Goal: Information Seeking & Learning: Check status

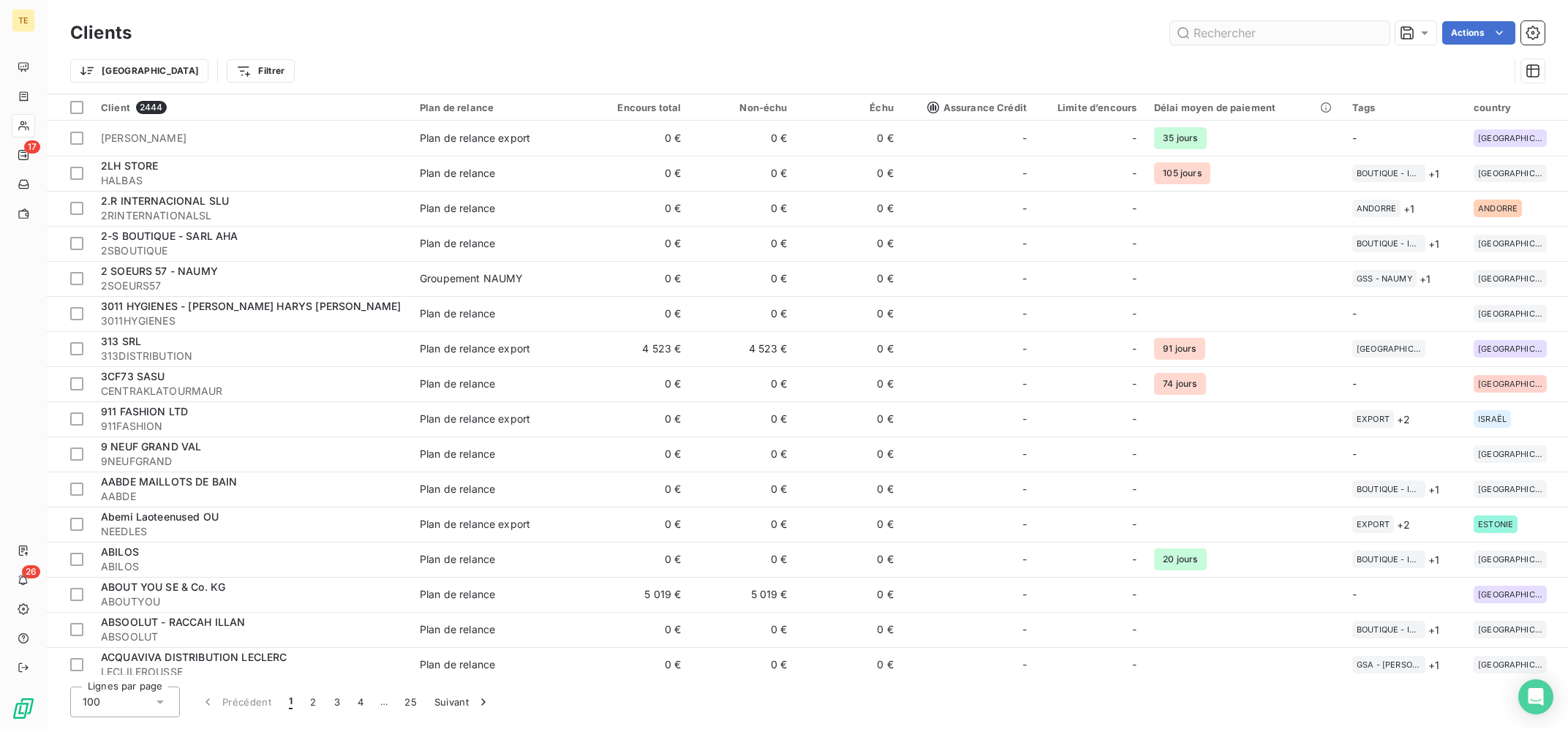
click at [1274, 33] on input "text" at bounding box center [1279, 33] width 219 height 23
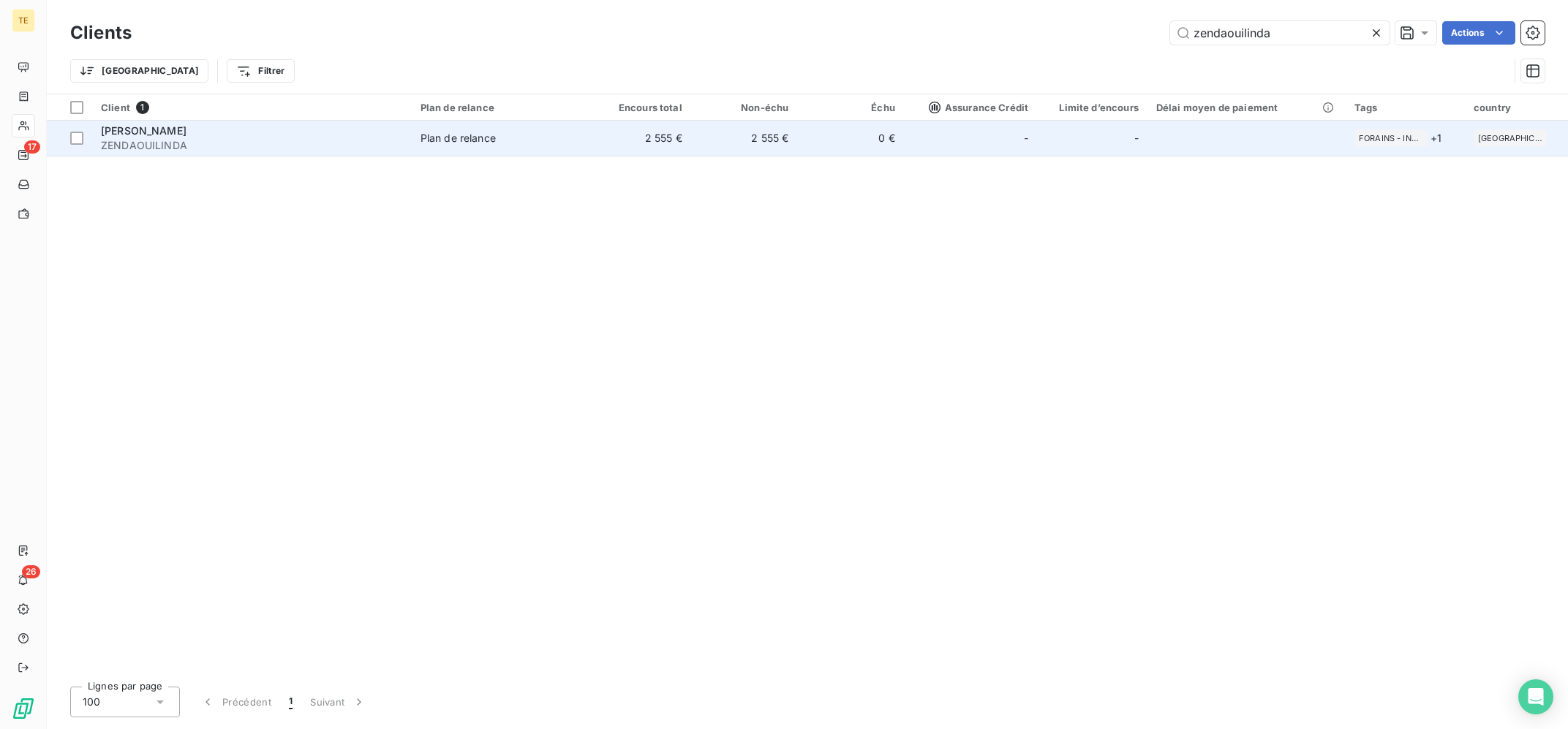
type input "zendaouilinda"
click at [375, 124] on td "[PERSON_NAME]" at bounding box center [252, 139] width 320 height 35
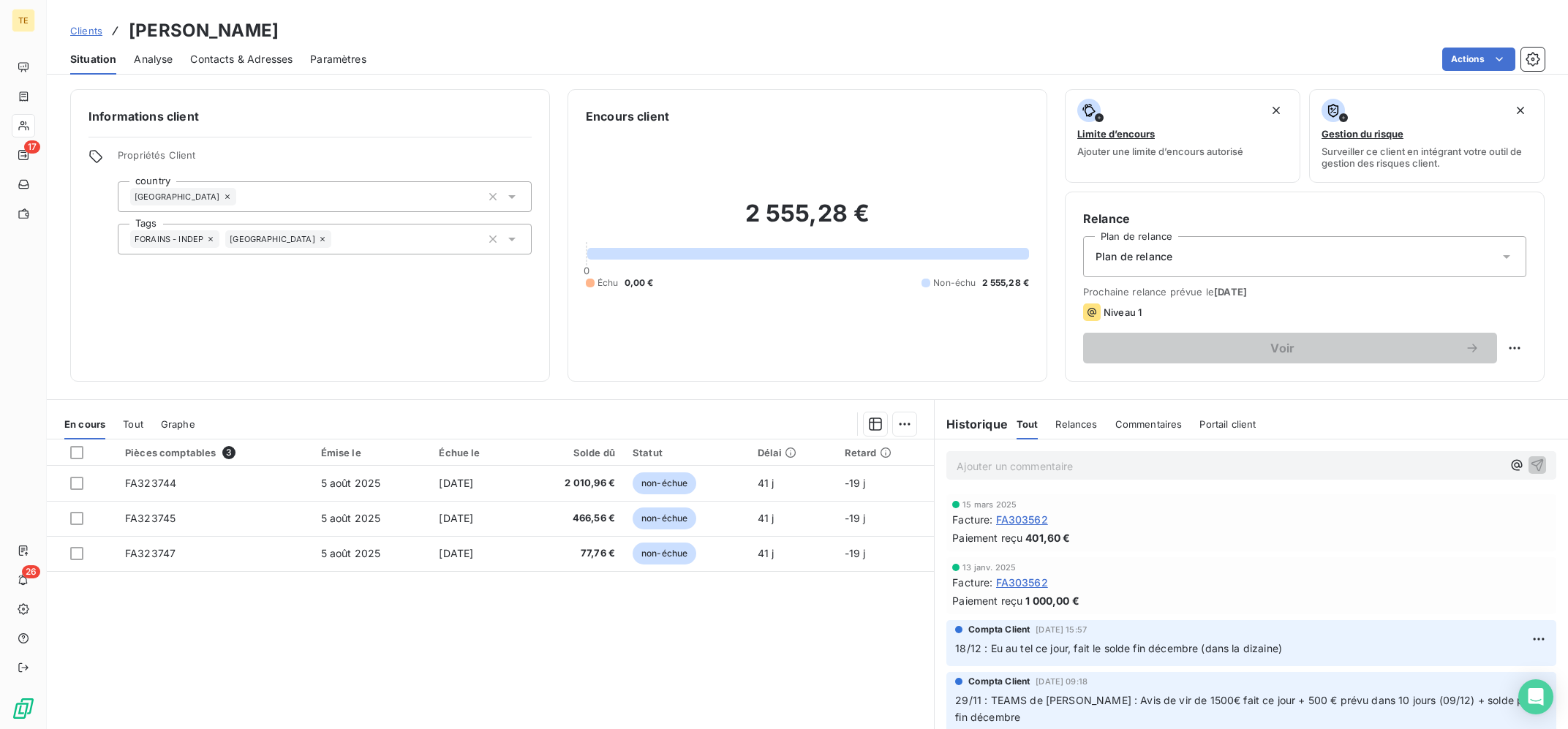
click at [1066, 451] on div "Ajouter un commentaire ﻿" at bounding box center [1251, 466] width 634 height 52
click at [1078, 471] on p "Ajouter un commentaire ﻿" at bounding box center [1230, 466] width 546 height 19
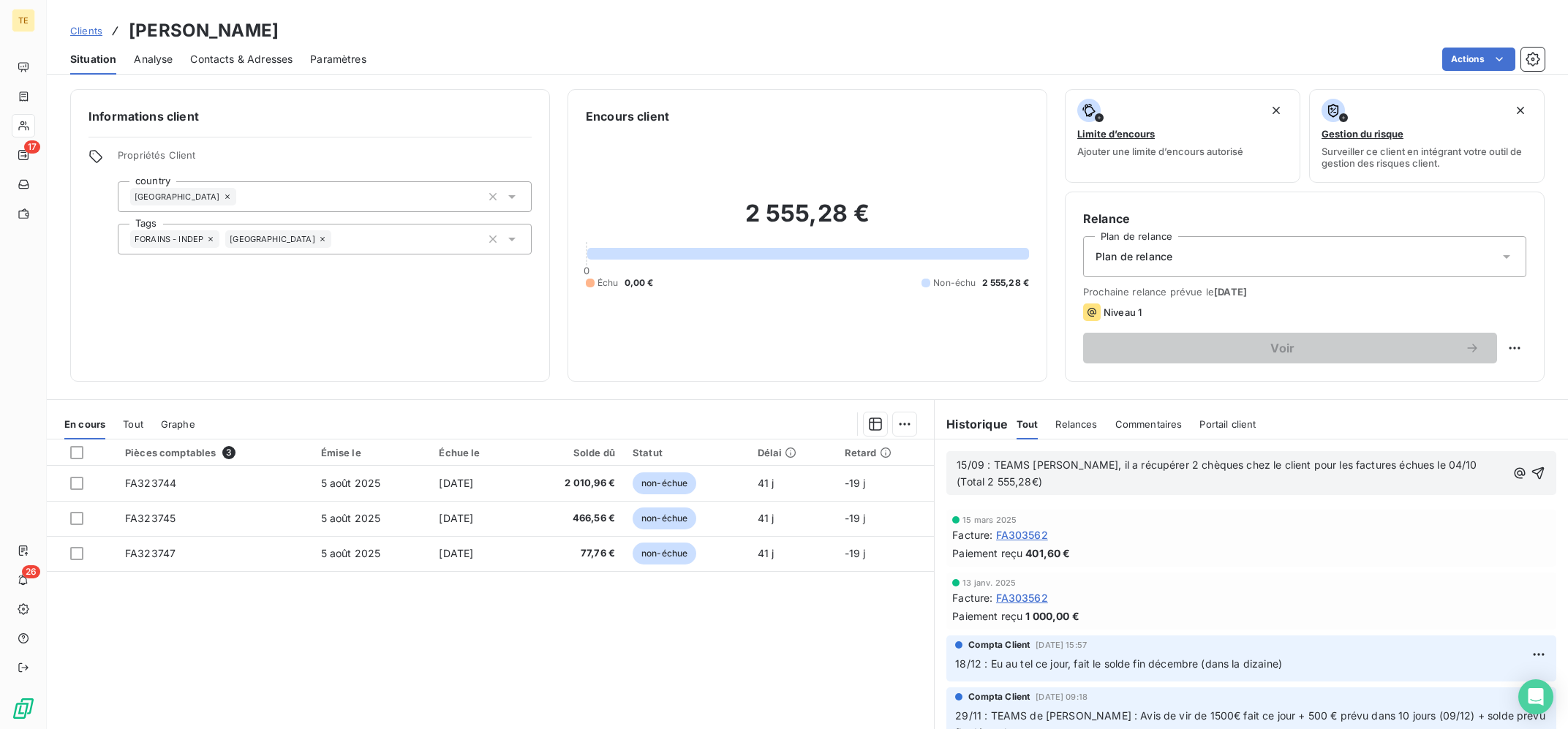
click at [953, 474] on div "15/09 : TEAMS [PERSON_NAME], il a récupérer 2 chèques chez le client pour les f…" at bounding box center [1251, 472] width 610 height 44
click at [956, 488] on div "15/09 : TEAMS [PERSON_NAME], il a récupérer 2 chèques chez le client pour les f…" at bounding box center [1251, 472] width 610 height 44
click at [957, 487] on span "15/09 : TEAMS [PERSON_NAME], il a récupérer 2 chèques chez le client pour les f…" at bounding box center [1218, 472] width 523 height 29
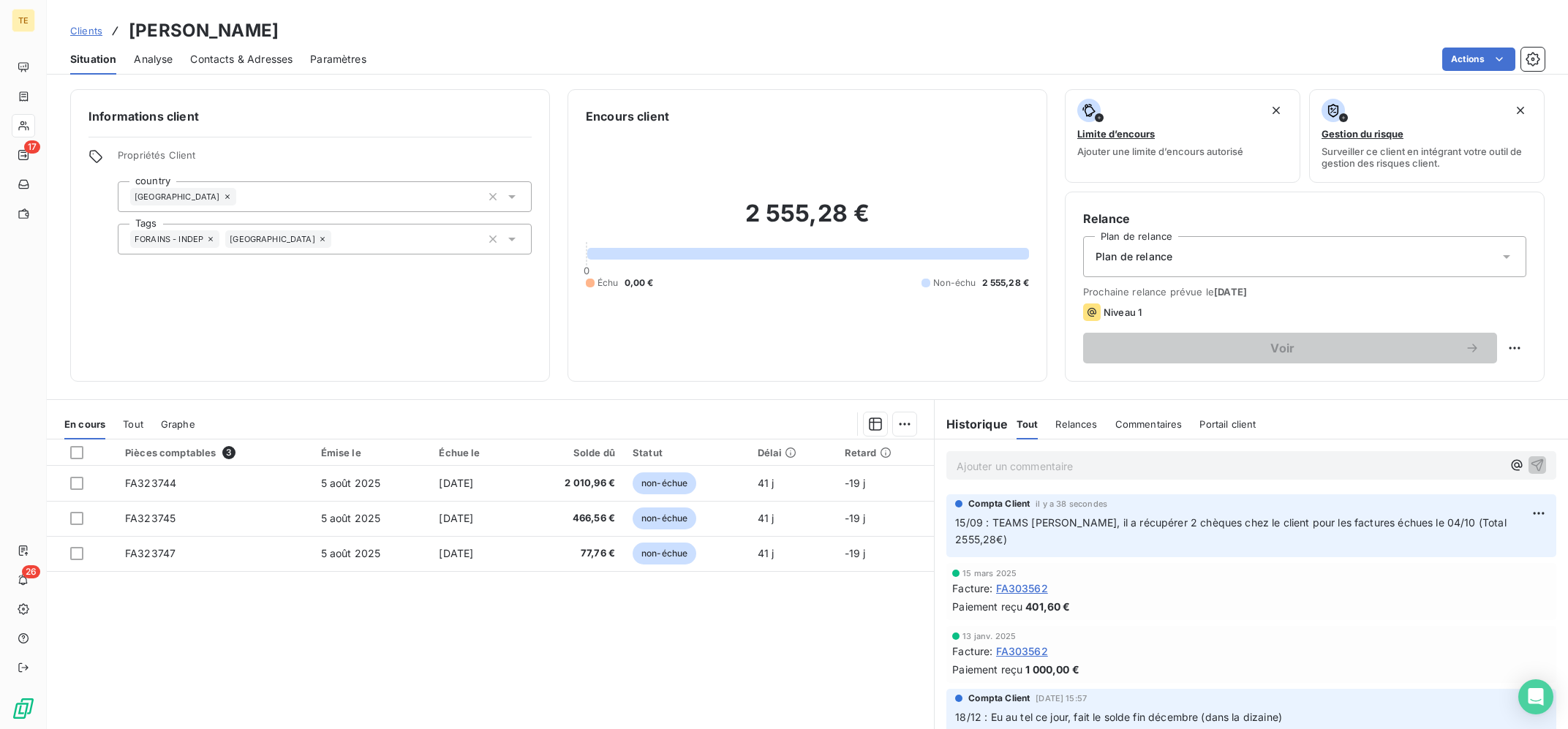
click at [212, 0] on div "Clients [PERSON_NAME] Situation Analyse Contacts & Adresses Paramètres Actions" at bounding box center [807, 37] width 1521 height 74
